Goal: Task Accomplishment & Management: Manage account settings

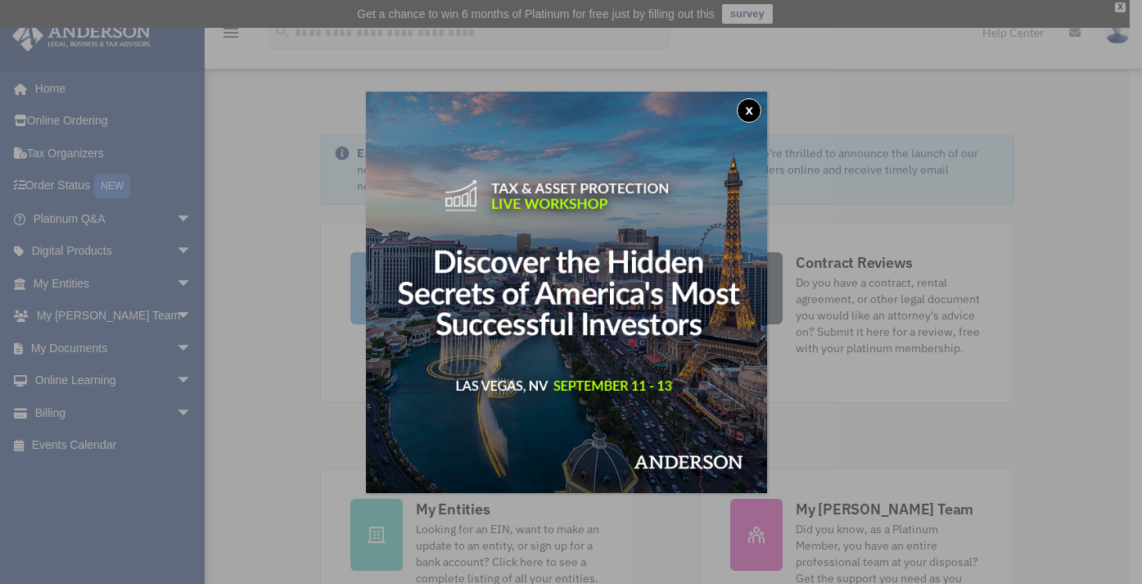
click at [756, 111] on button "x" at bounding box center [749, 110] width 25 height 25
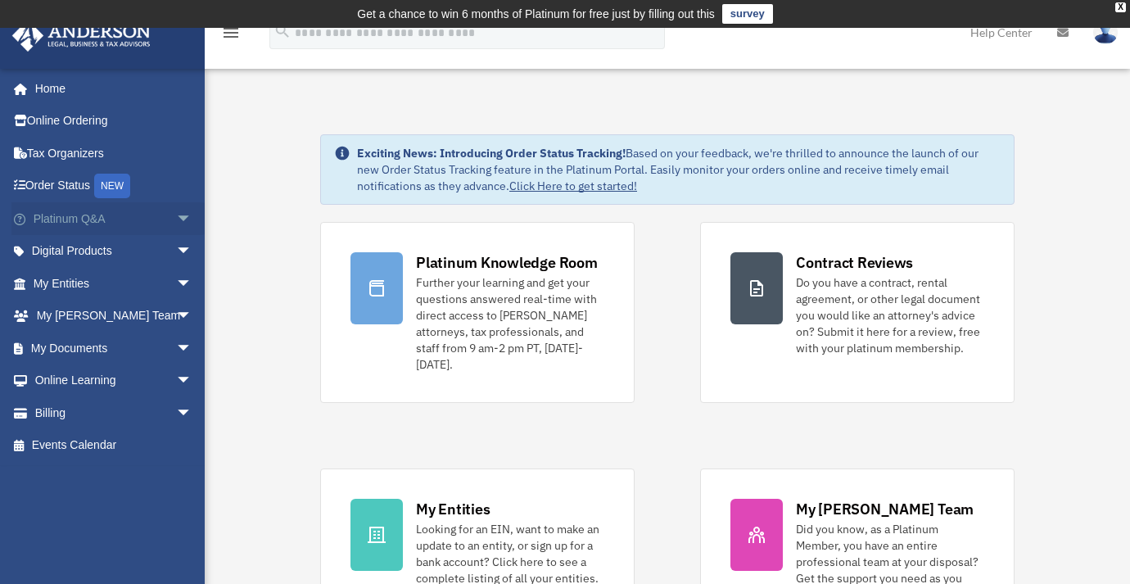
click at [77, 224] on link "Platinum Q&A arrow_drop_down" at bounding box center [114, 218] width 206 height 33
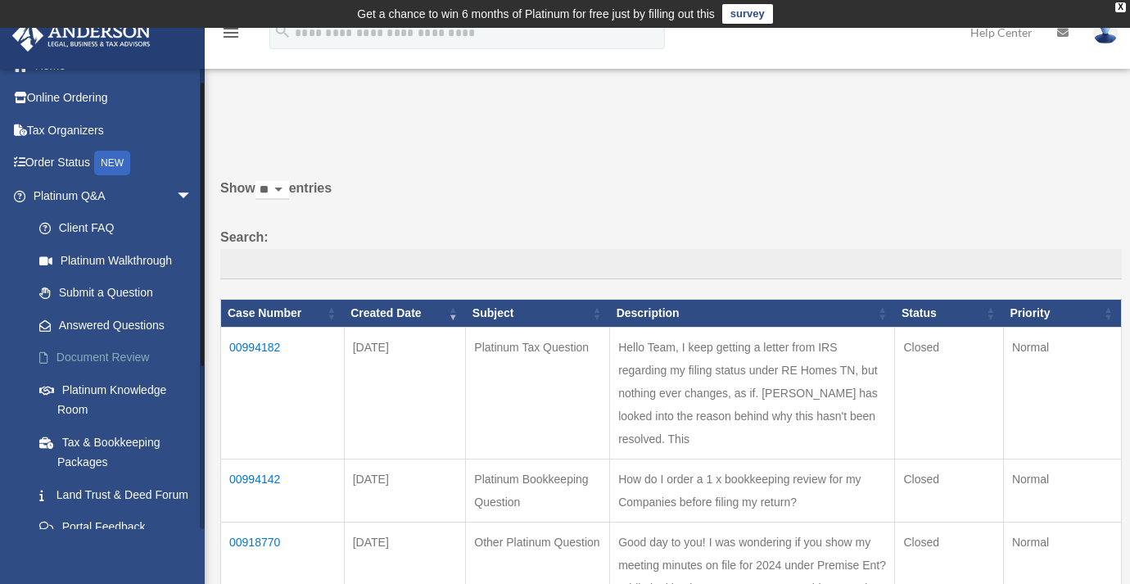
scroll to position [26, 0]
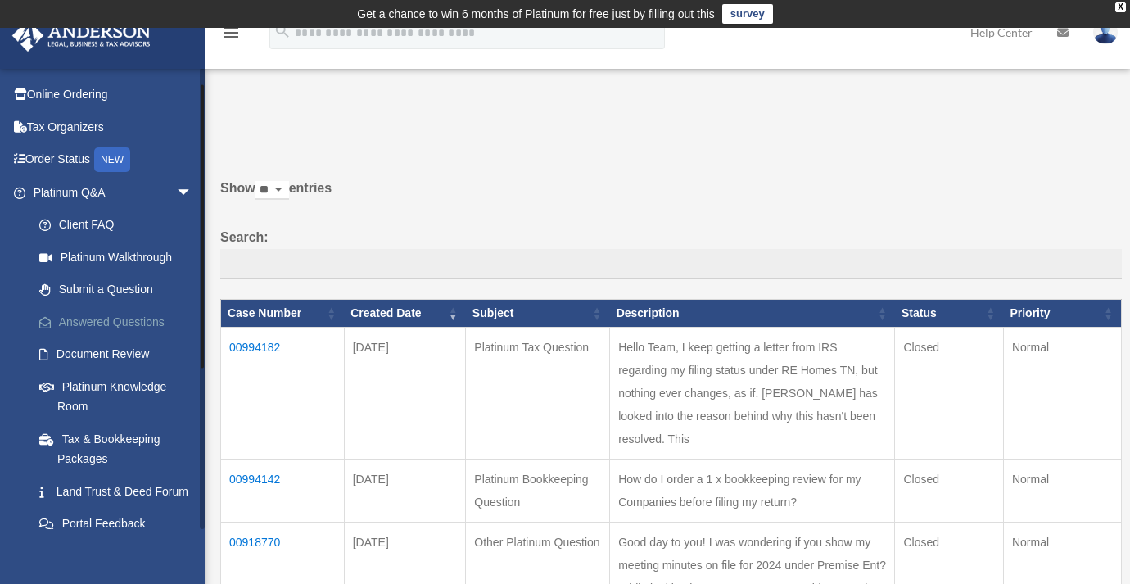
click at [112, 319] on link "Answered Questions" at bounding box center [120, 321] width 194 height 33
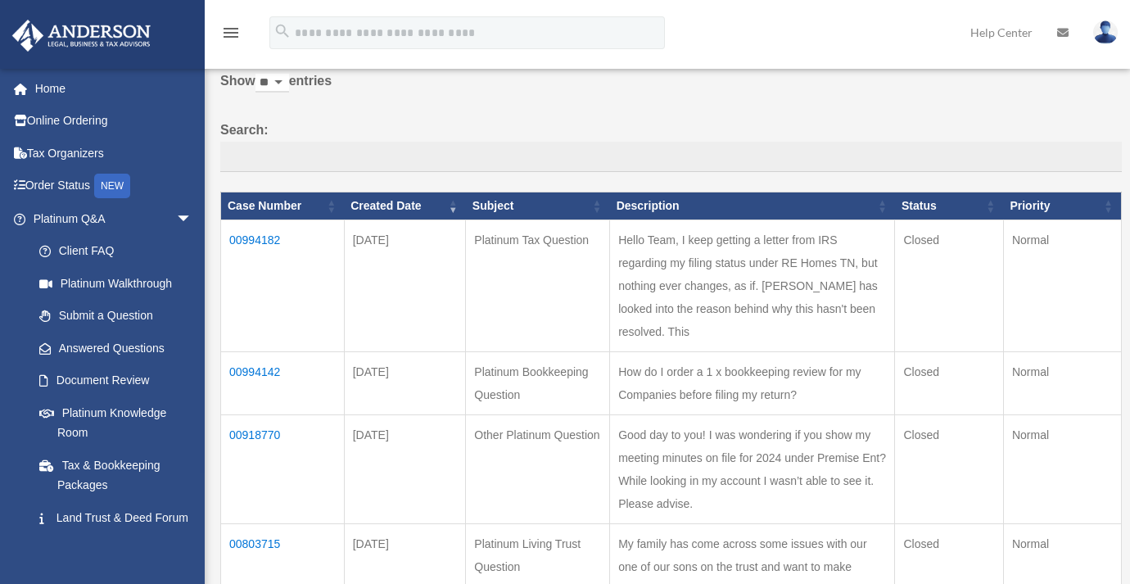
scroll to position [214, 0]
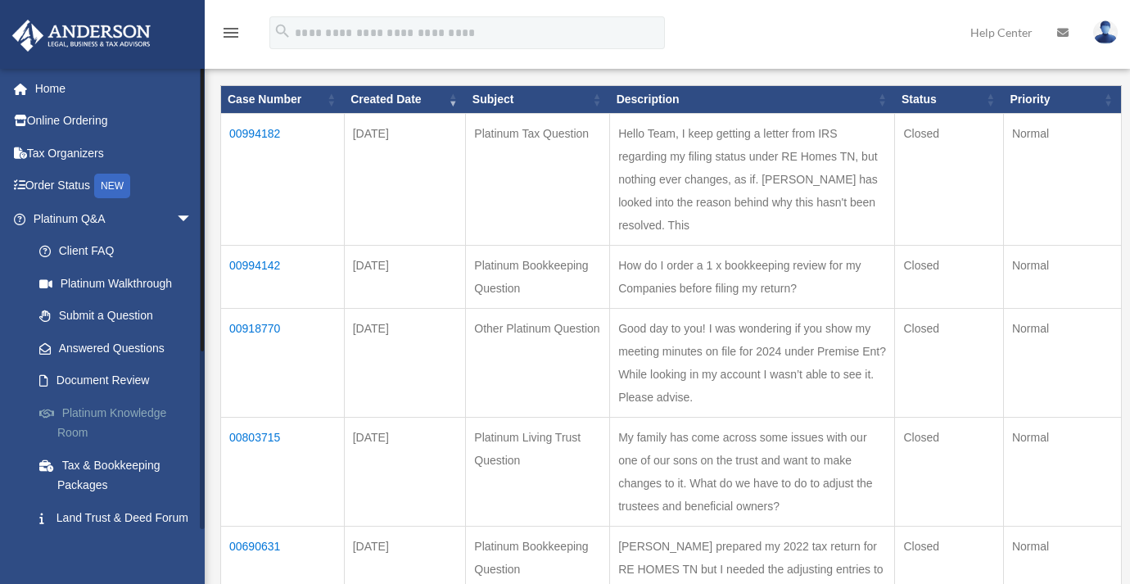
click at [111, 409] on link "Platinum Knowledge Room" at bounding box center [120, 422] width 194 height 52
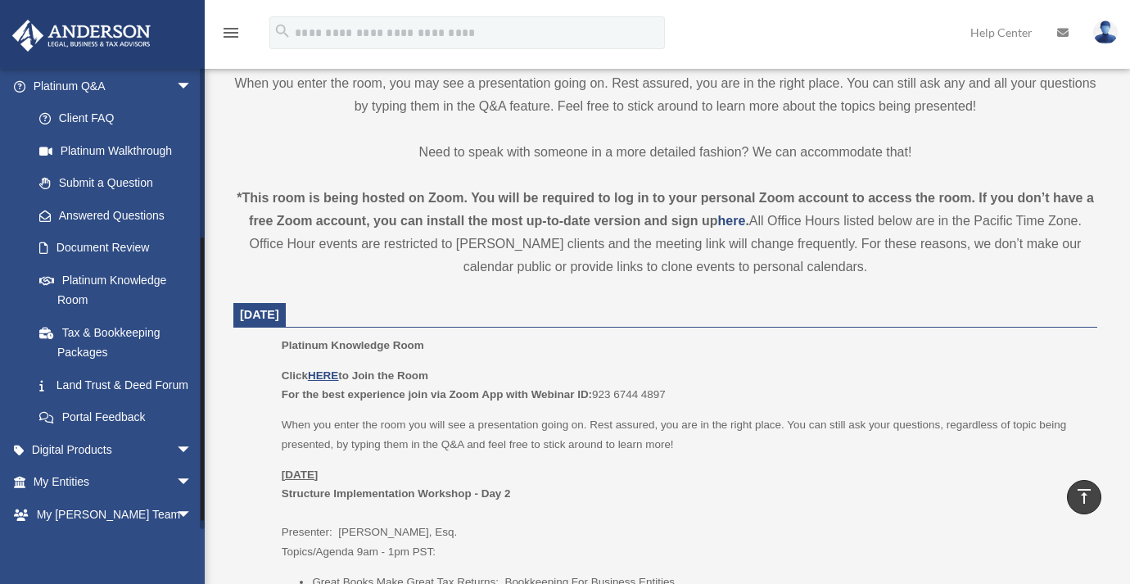
scroll to position [264, 0]
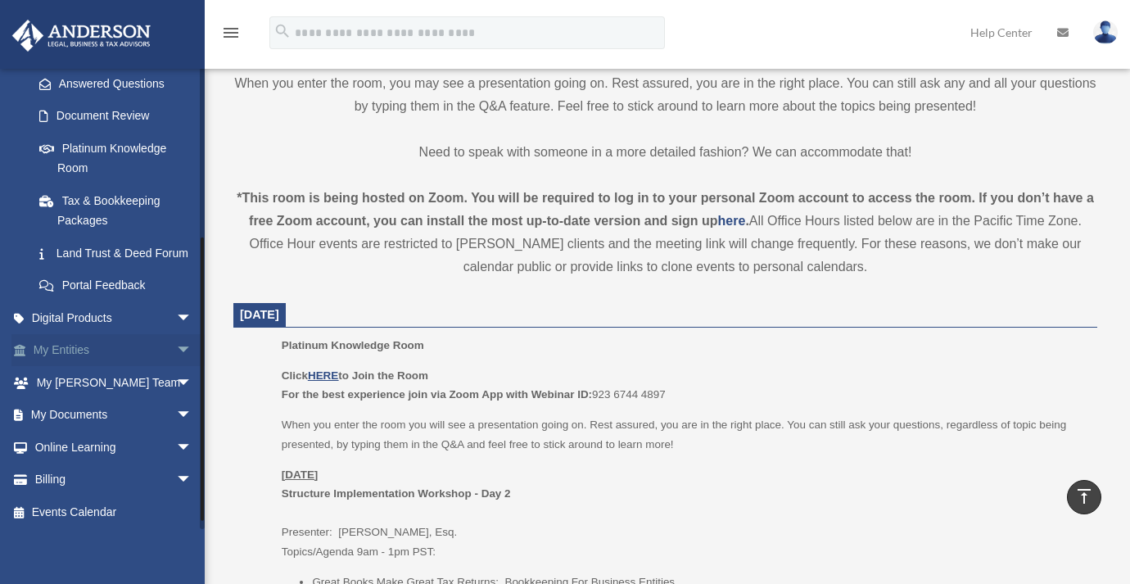
click at [76, 360] on link "My Entities arrow_drop_down" at bounding box center [114, 350] width 206 height 33
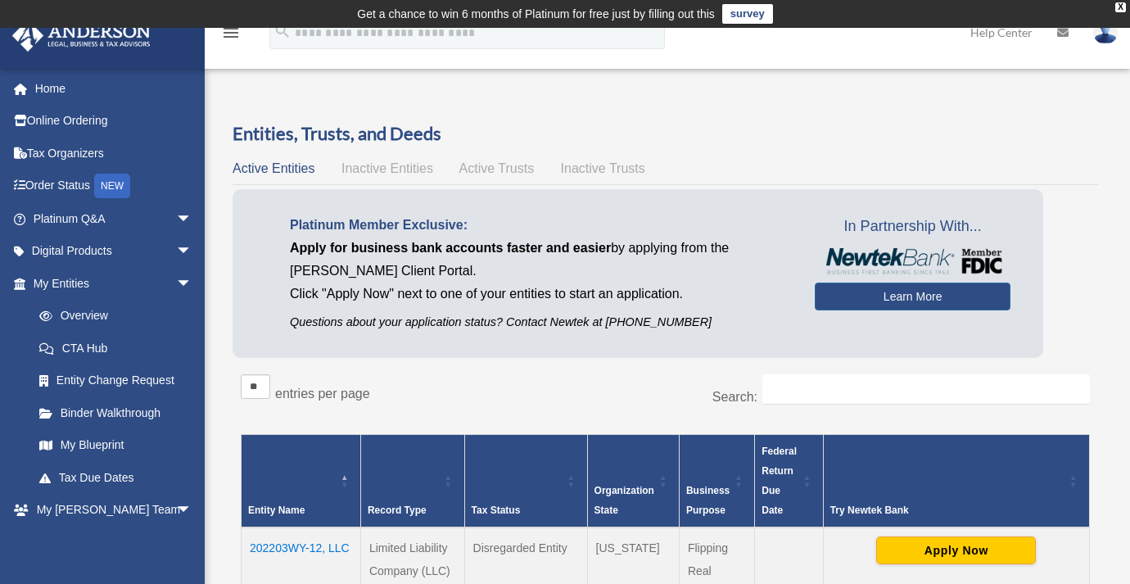
scroll to position [3, 0]
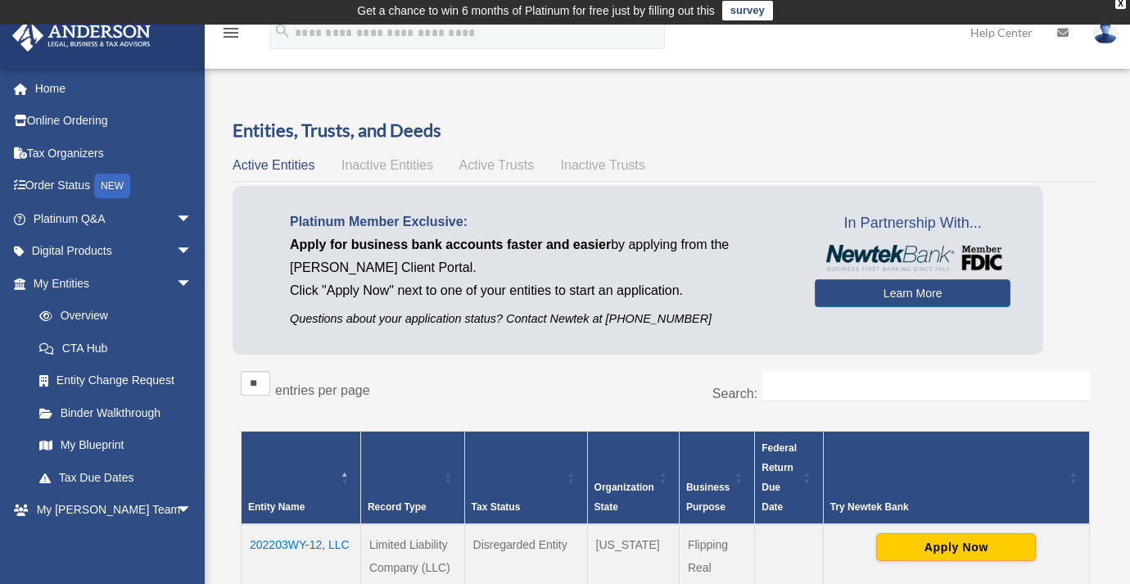
click at [373, 161] on span "Inactive Entities" at bounding box center [387, 165] width 92 height 14
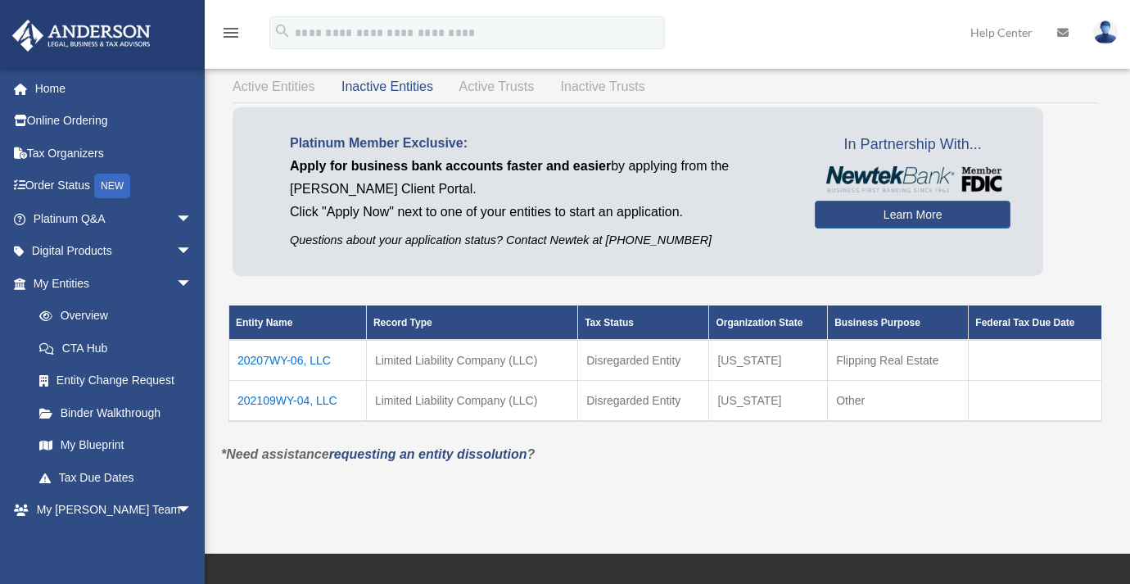
scroll to position [85, 0]
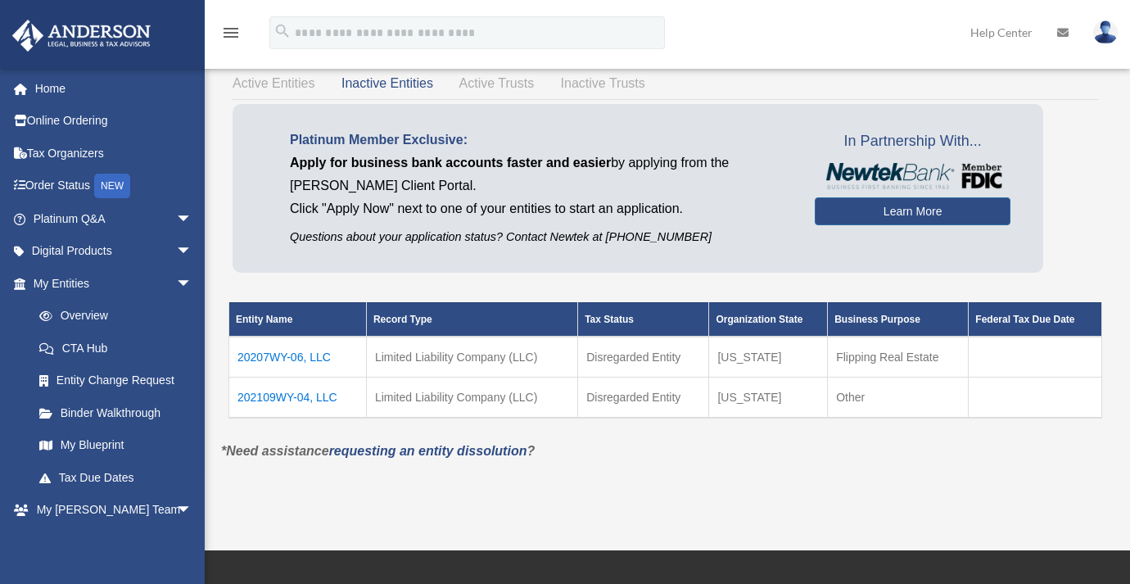
click at [487, 86] on span "Active Trusts" at bounding box center [496, 83] width 75 height 14
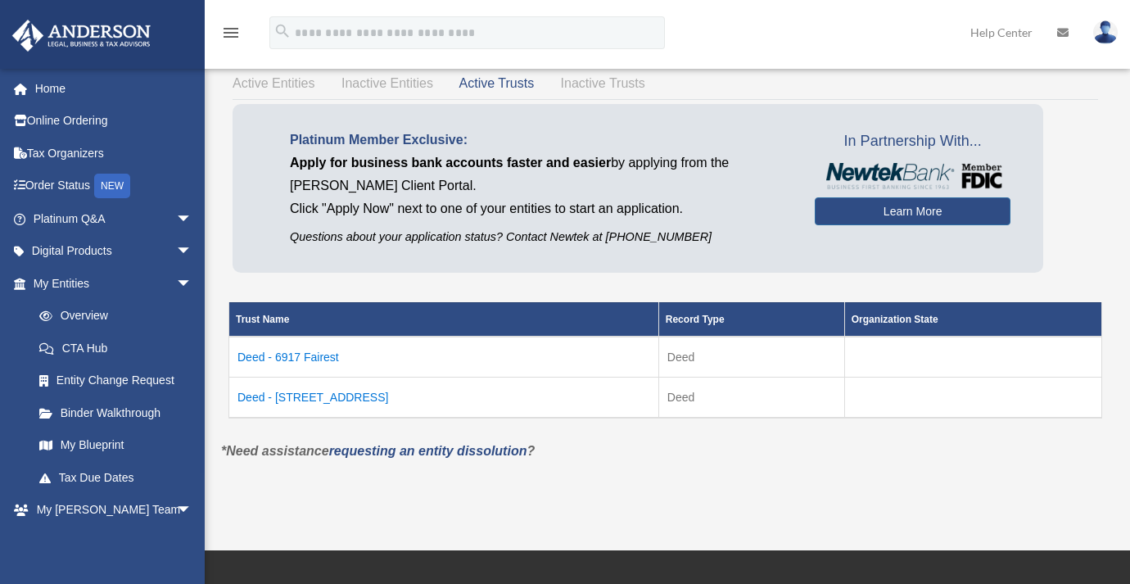
click at [610, 87] on span "Inactive Trusts" at bounding box center [603, 83] width 84 height 14
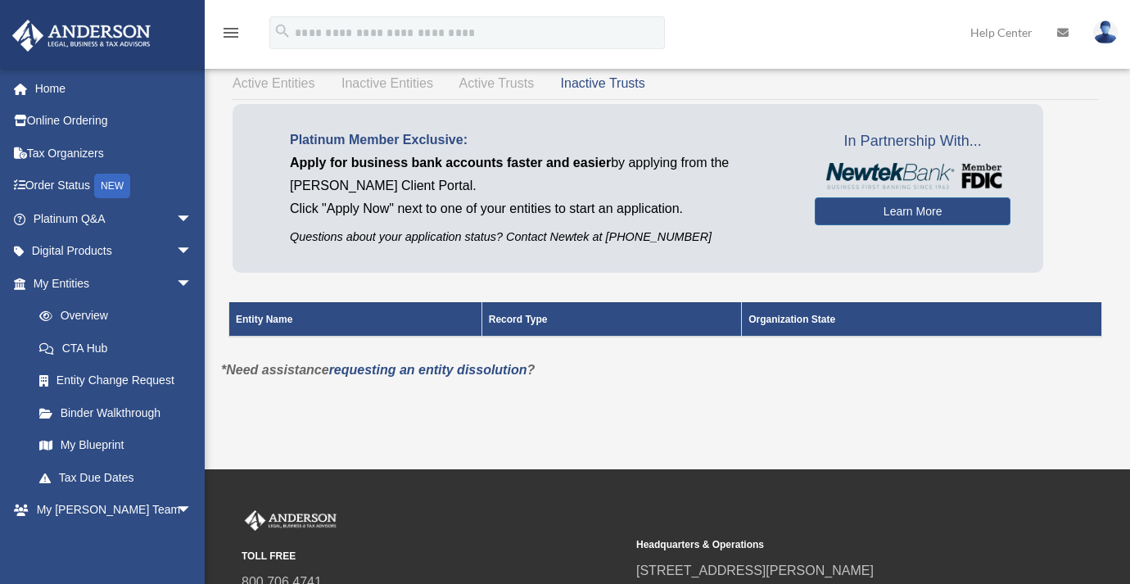
click at [513, 87] on span "Active Trusts" at bounding box center [496, 83] width 75 height 14
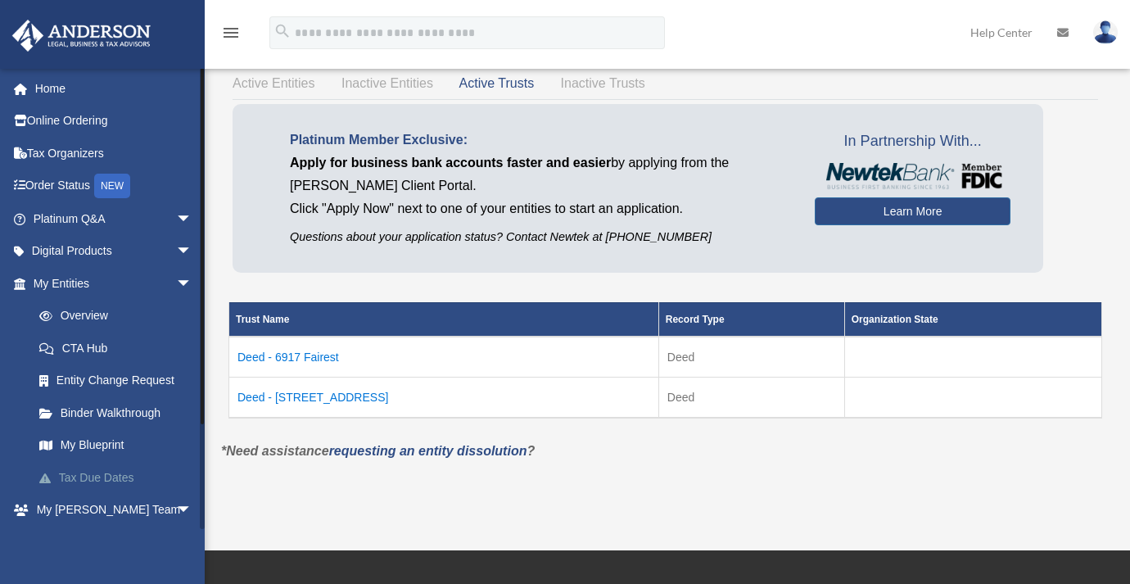
click at [83, 469] on link "Tax Due Dates" at bounding box center [120, 477] width 194 height 33
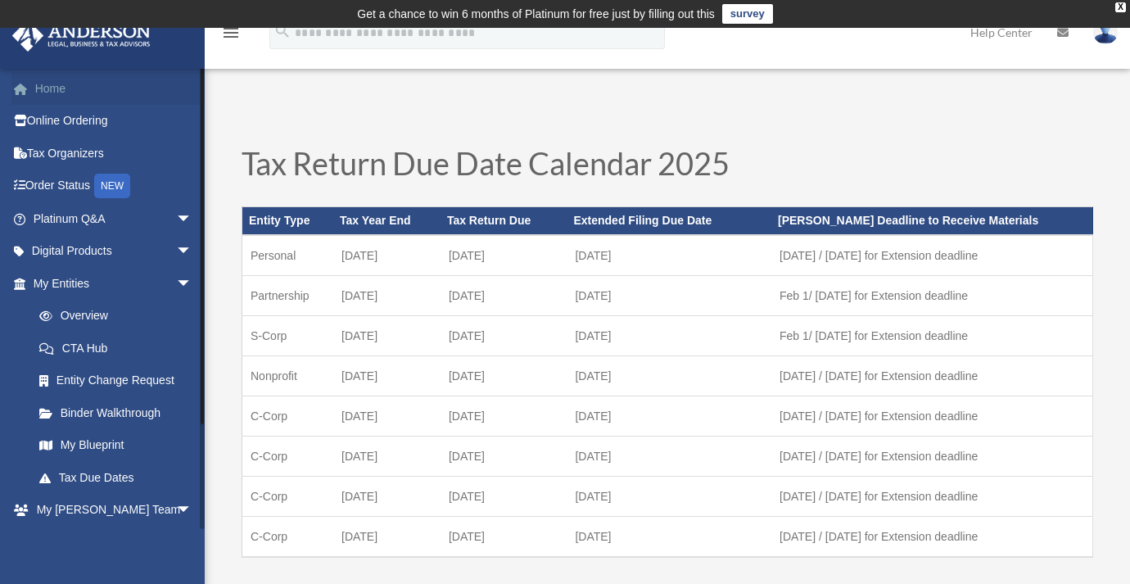
click at [57, 97] on link "Home" at bounding box center [114, 88] width 206 height 33
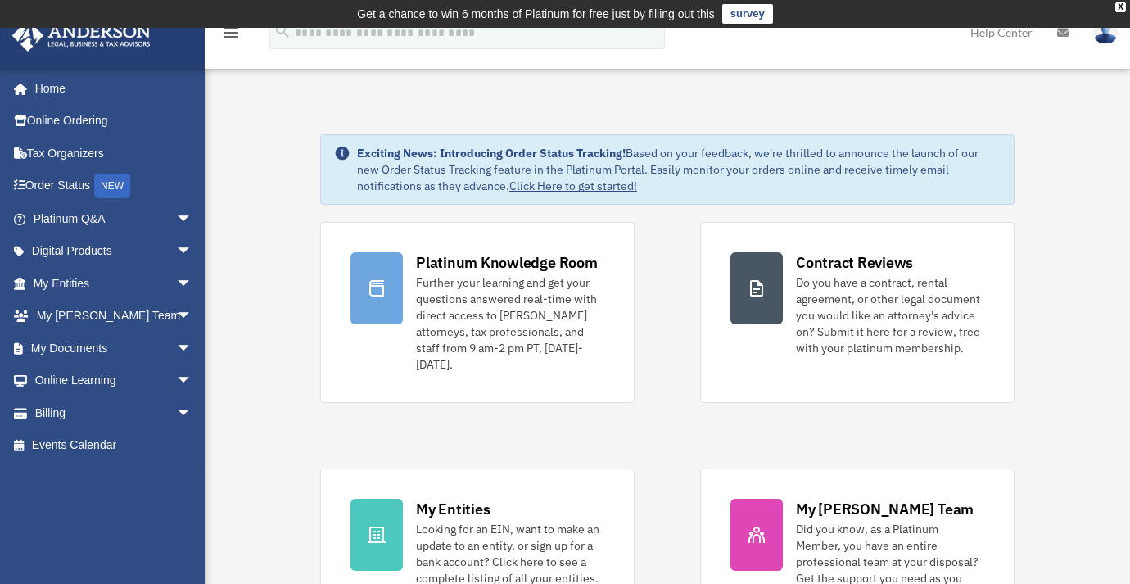
click at [1109, 43] on img at bounding box center [1105, 32] width 25 height 24
click at [757, 141] on link "Logout" at bounding box center [839, 143] width 164 height 34
